Goal: Task Accomplishment & Management: Use online tool/utility

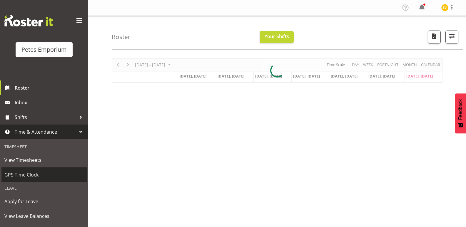
click at [47, 176] on span "GPS Time Clock" at bounding box center [43, 174] width 79 height 9
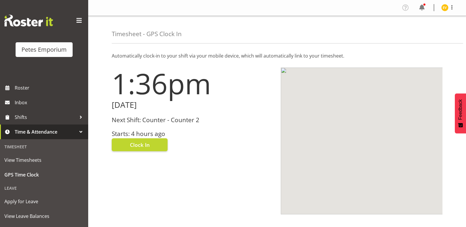
click at [151, 134] on h3 "Starts: 4 hours ago" at bounding box center [193, 133] width 162 height 7
click at [152, 142] on button "Clock In" at bounding box center [140, 144] width 56 height 13
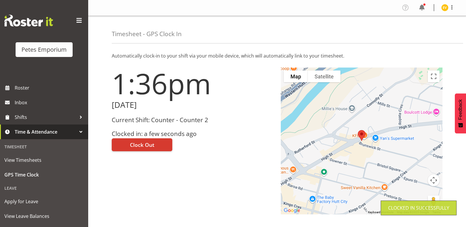
click at [441, 7] on img at bounding box center [444, 7] width 7 height 7
click at [421, 34] on link "Log Out" at bounding box center [427, 31] width 56 height 11
